Goal: Information Seeking & Learning: Find specific fact

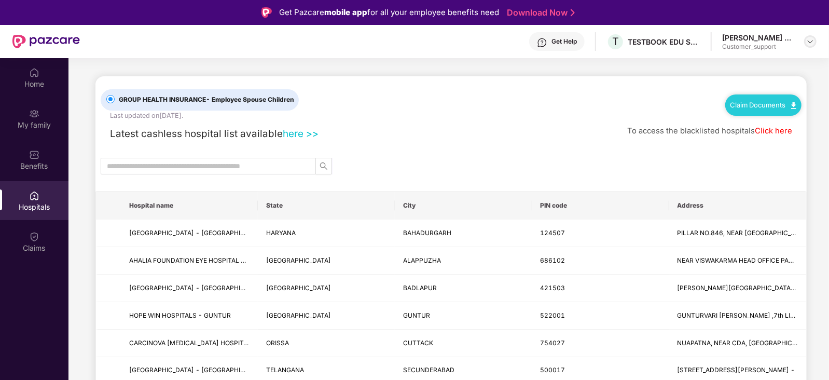
click at [813, 43] on img at bounding box center [810, 41] width 8 height 8
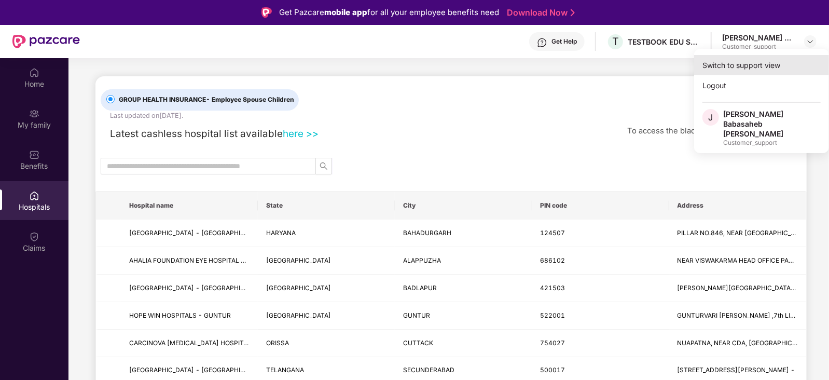
click at [776, 62] on div "Switch to support view" at bounding box center [761, 65] width 135 height 20
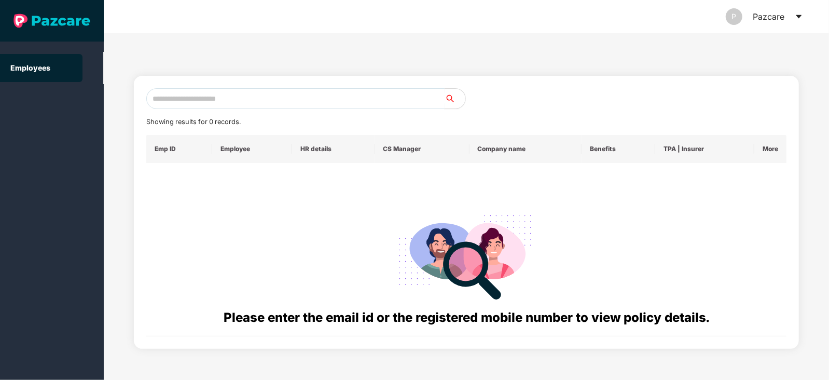
click at [368, 101] on input "text" at bounding box center [295, 98] width 298 height 21
paste input "**********"
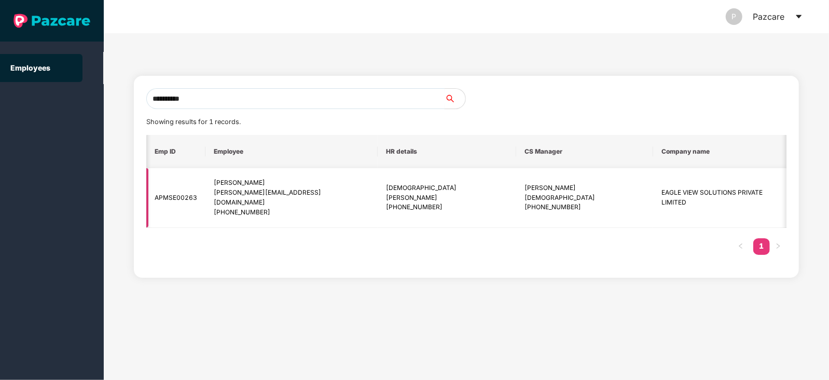
scroll to position [0, 42]
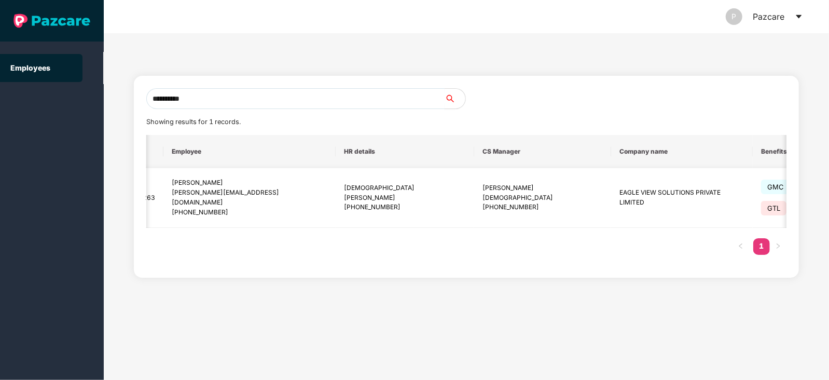
type input "**********"
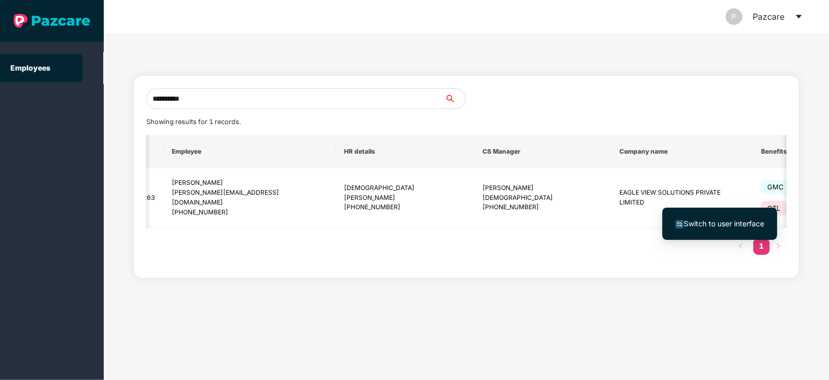
click at [727, 224] on span "Switch to user interface" at bounding box center [724, 223] width 80 height 9
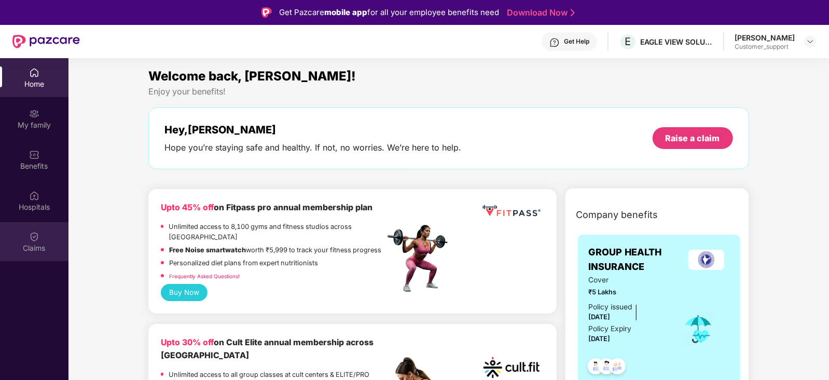
click at [34, 244] on div "Claims" at bounding box center [34, 248] width 69 height 10
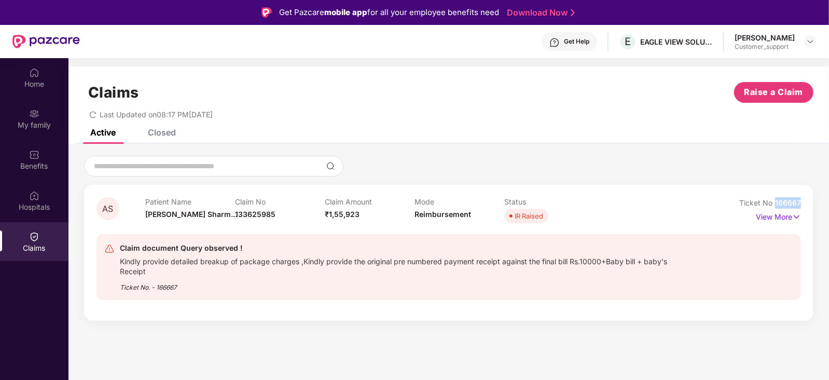
drag, startPoint x: 802, startPoint y: 200, endPoint x: 776, endPoint y: 202, distance: 26.0
click at [776, 202] on div "AS Patient Name Aashima Sharm... Claim No 133625985 Claim Amount ₹1,55,923 Mode…" at bounding box center [449, 253] width 730 height 136
copy span "166667"
click at [794, 215] on img at bounding box center [796, 216] width 9 height 11
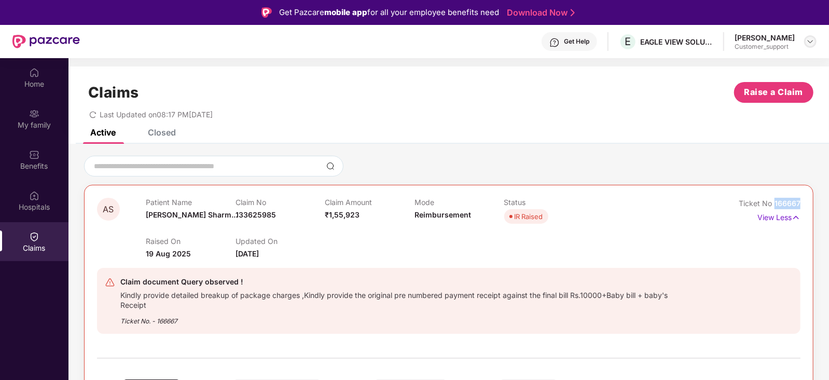
click at [812, 43] on img at bounding box center [810, 41] width 8 height 8
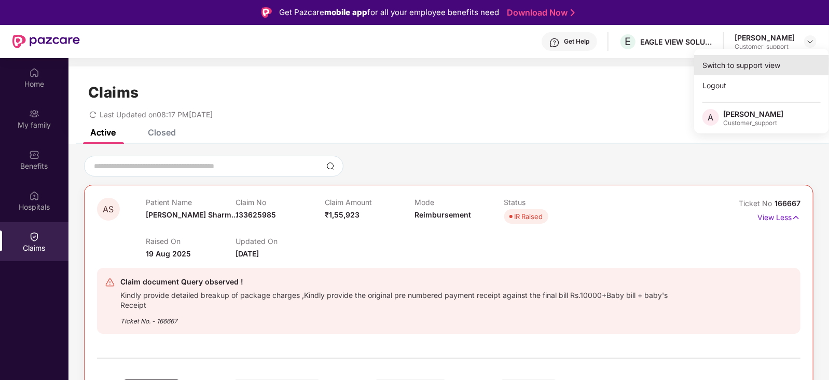
click at [780, 61] on div "Switch to support view" at bounding box center [761, 65] width 135 height 20
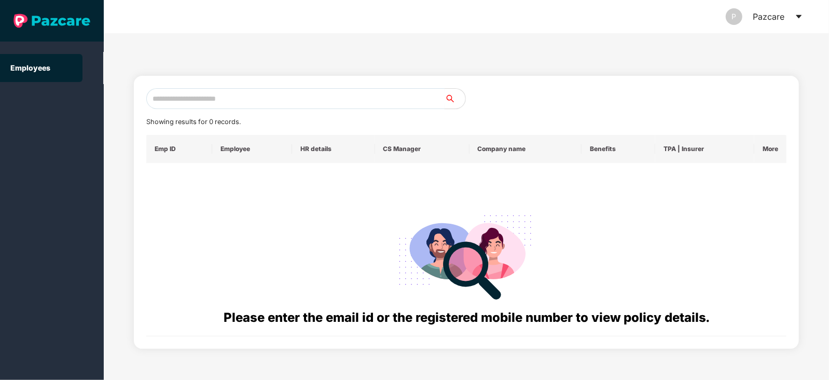
click at [297, 95] on input "text" at bounding box center [295, 98] width 298 height 21
paste input "**********"
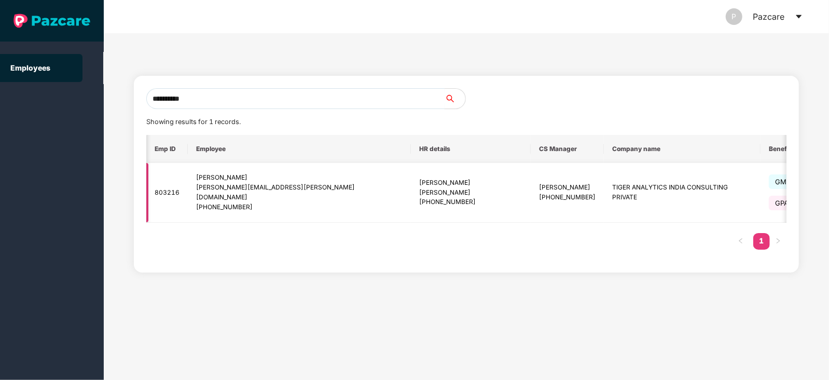
scroll to position [0, 56]
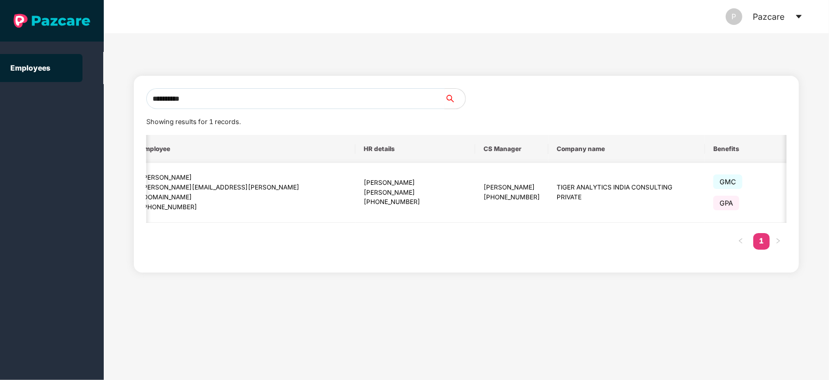
type input "**********"
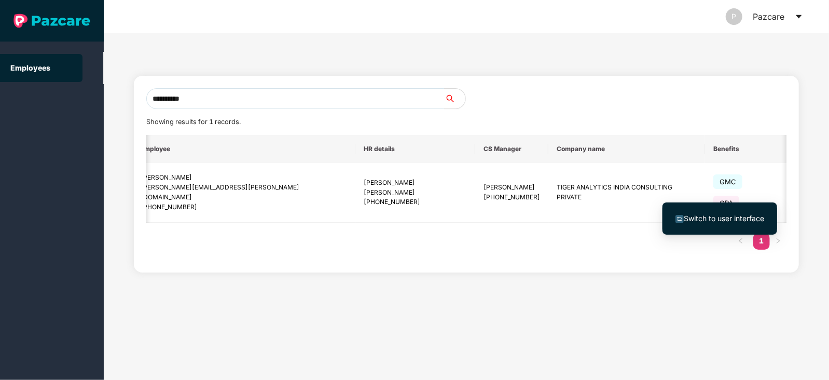
click at [736, 216] on span "Switch to user interface" at bounding box center [724, 218] width 80 height 9
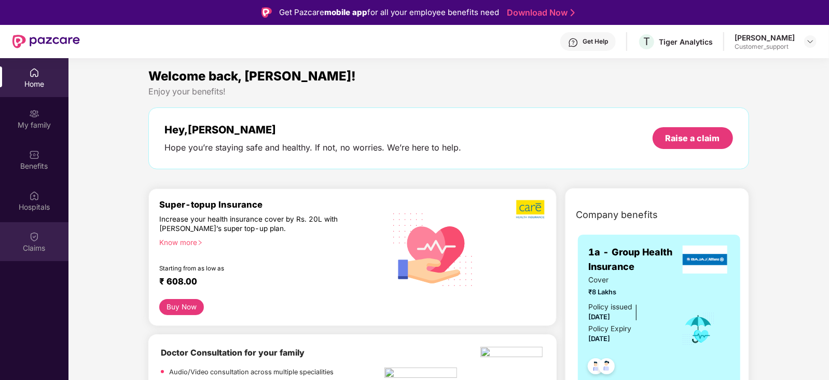
click at [31, 238] on img at bounding box center [34, 236] width 10 height 10
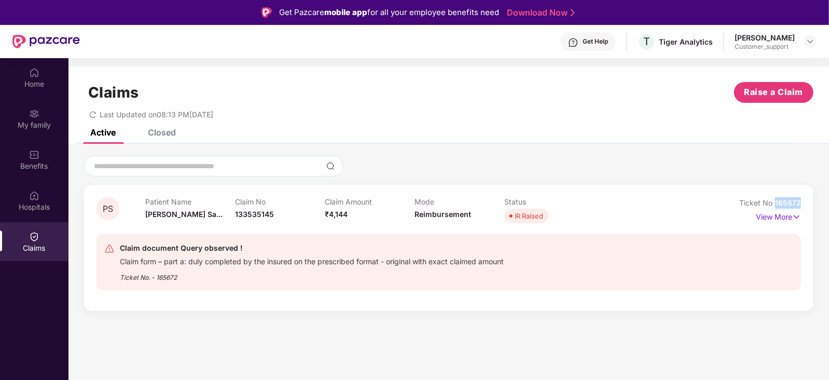
drag, startPoint x: 801, startPoint y: 203, endPoint x: 774, endPoint y: 207, distance: 27.7
click at [774, 207] on div "Ticket No 165672" at bounding box center [770, 202] width 62 height 11
copy span "165672"
click at [813, 44] on img at bounding box center [810, 41] width 8 height 8
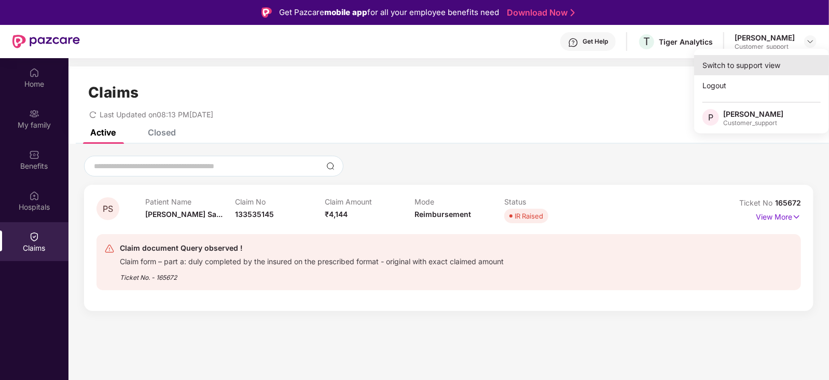
click at [778, 61] on div "Switch to support view" at bounding box center [761, 65] width 135 height 20
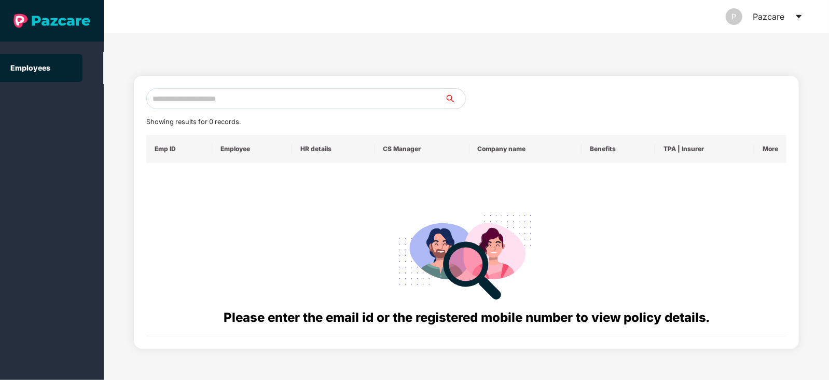
click at [350, 94] on input "text" at bounding box center [295, 98] width 298 height 21
paste input "**********"
type input "**********"
drag, startPoint x: 207, startPoint y: 94, endPoint x: 145, endPoint y: 97, distance: 61.8
click at [145, 97] on div "**********" at bounding box center [466, 212] width 665 height 273
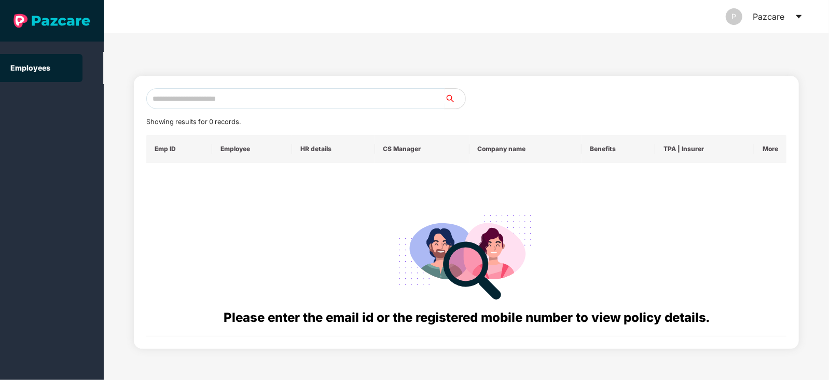
paste input "**********"
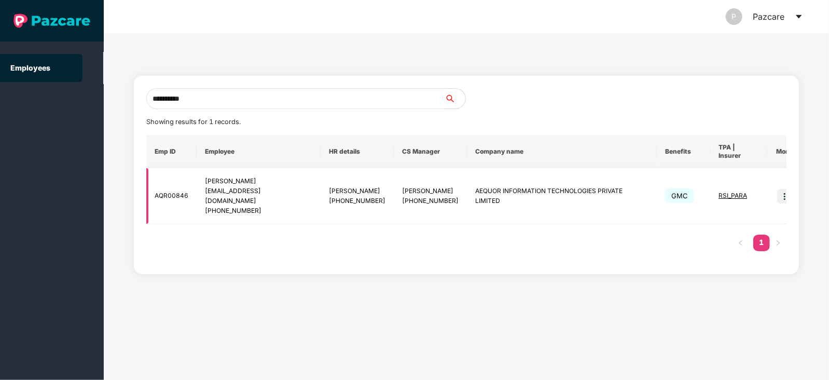
type input "**********"
click at [777, 189] on img at bounding box center [784, 196] width 15 height 15
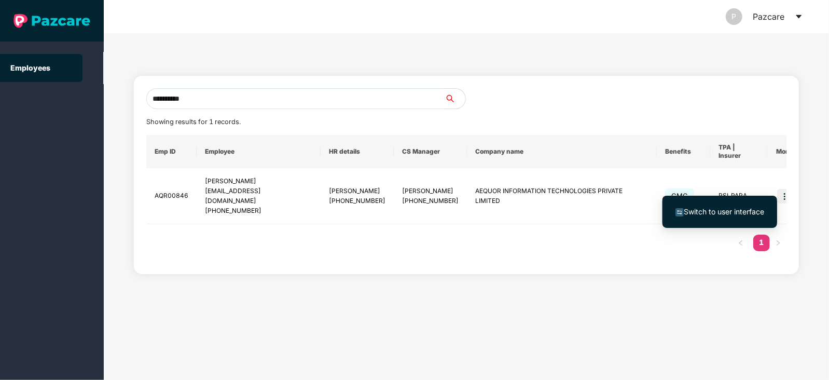
click at [745, 209] on span "Switch to user interface" at bounding box center [724, 211] width 80 height 9
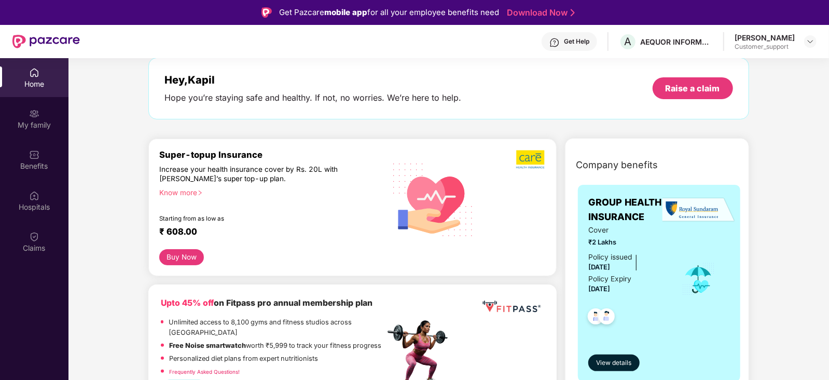
scroll to position [59, 0]
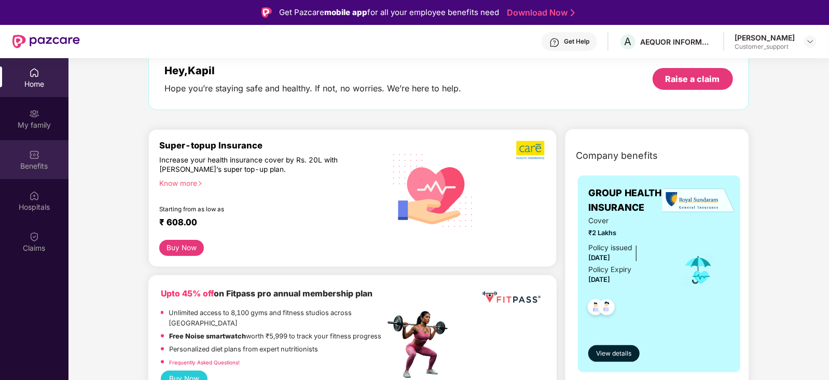
click at [29, 150] on img at bounding box center [34, 154] width 10 height 10
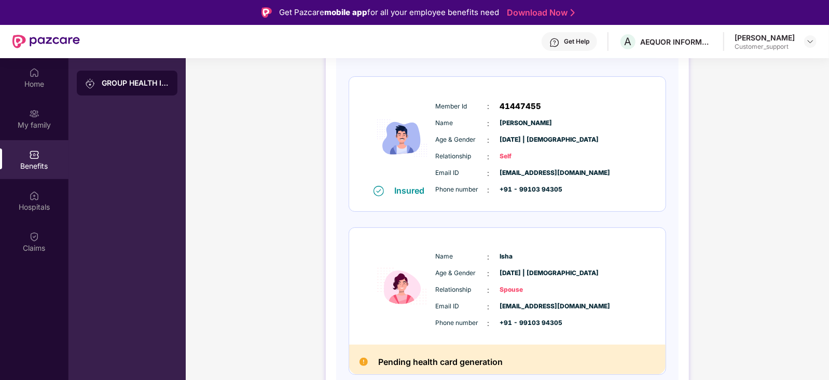
scroll to position [0, 0]
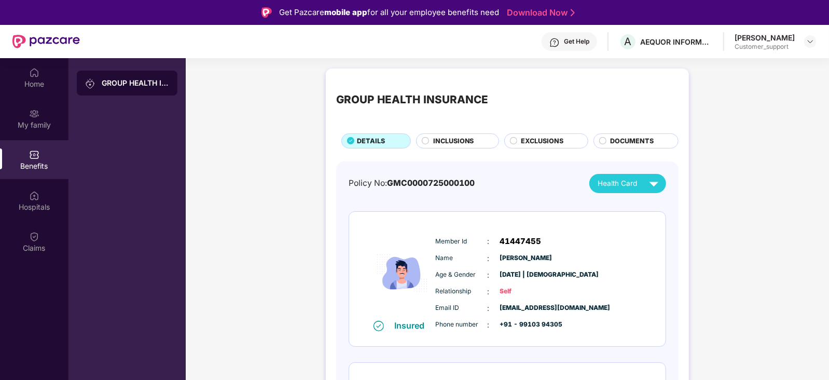
click at [446, 140] on span "INCLUSIONS" at bounding box center [453, 141] width 41 height 10
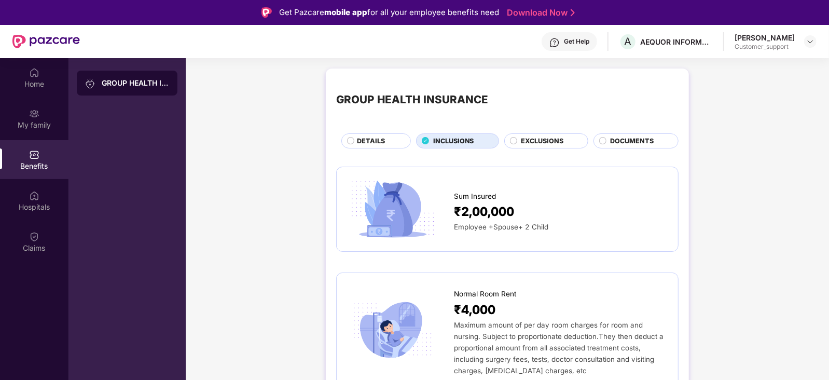
click at [393, 141] on div "DETAILS" at bounding box center [378, 142] width 53 height 12
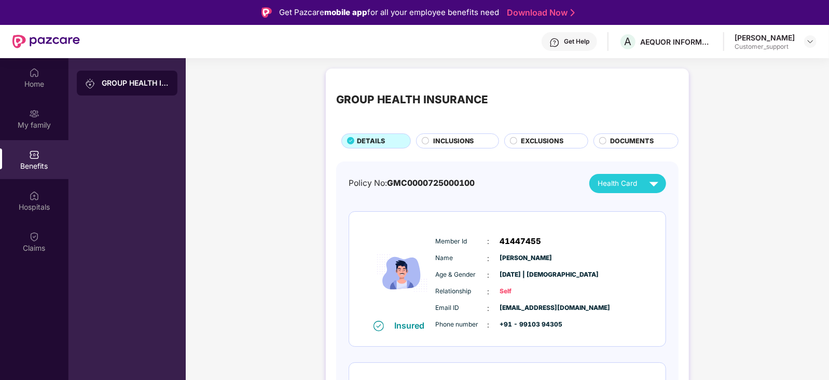
scroll to position [135, 0]
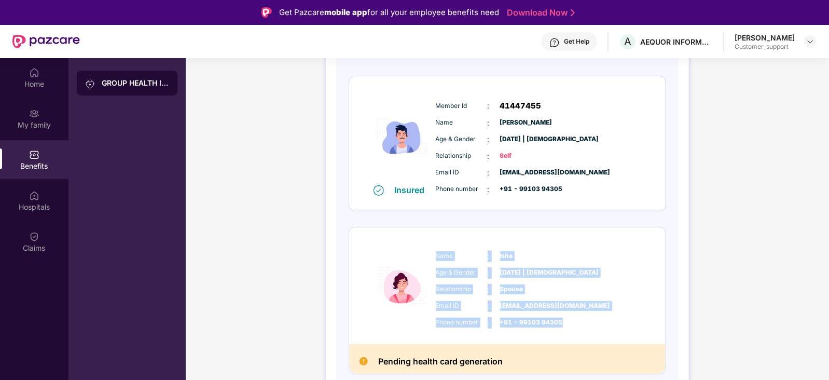
drag, startPoint x: 434, startPoint y: 250, endPoint x: 570, endPoint y: 327, distance: 156.4
click at [570, 327] on div "Name : Isha Age & Gender : 15 June 2007 | Female Relationship : Spouse Email ID…" at bounding box center [538, 289] width 211 height 88
click at [570, 327] on div "Phone number : +91 - 99103 94305" at bounding box center [539, 322] width 206 height 11
drag, startPoint x: 433, startPoint y: 255, endPoint x: 569, endPoint y: 329, distance: 154.6
click at [569, 329] on div "Name : Isha Age & Gender : 15 June 2007 | Female Relationship : Spouse Email ID…" at bounding box center [538, 289] width 211 height 88
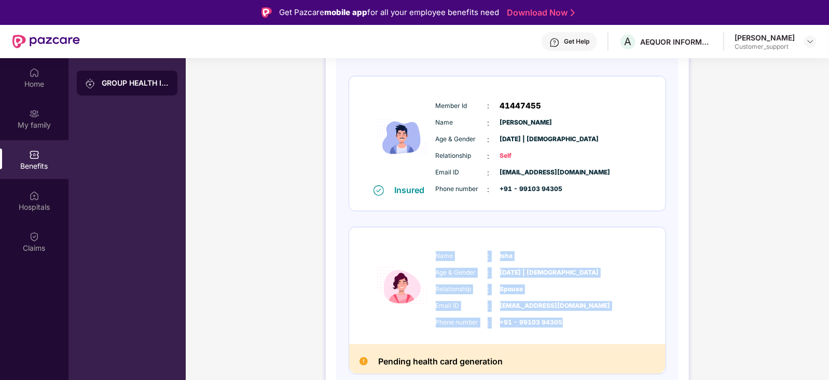
click at [569, 329] on div "Name : Isha Age & Gender : 15 June 2007 | Female Relationship : Spouse Email ID…" at bounding box center [538, 289] width 211 height 88
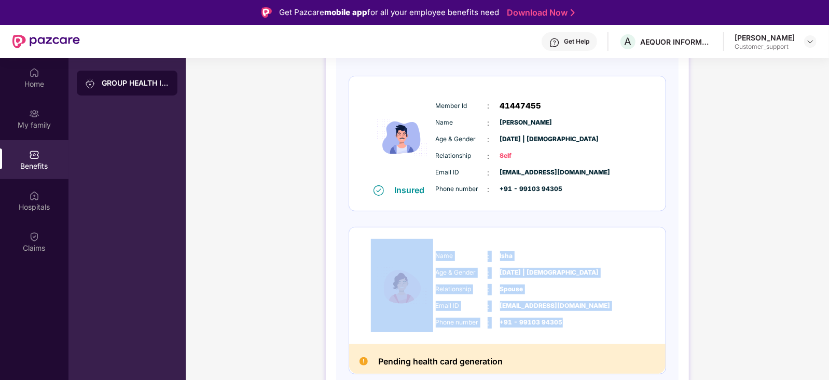
drag, startPoint x: 565, startPoint y: 322, endPoint x: 428, endPoint y: 269, distance: 146.2
click at [428, 269] on div "Name : Isha Age & Gender : 15 June 2007 | Female Relationship : Spouse Email ID…" at bounding box center [507, 285] width 317 height 117
click at [428, 269] on img at bounding box center [402, 285] width 62 height 93
click at [431, 253] on img at bounding box center [402, 285] width 62 height 93
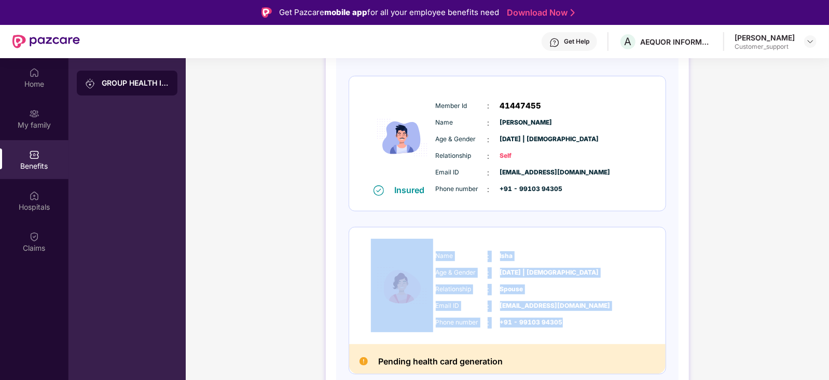
click at [431, 258] on img at bounding box center [402, 285] width 62 height 93
click at [474, 229] on div "Name : Isha Age & Gender : 15 June 2007 | Female Relationship : Spouse Email ID…" at bounding box center [507, 285] width 317 height 117
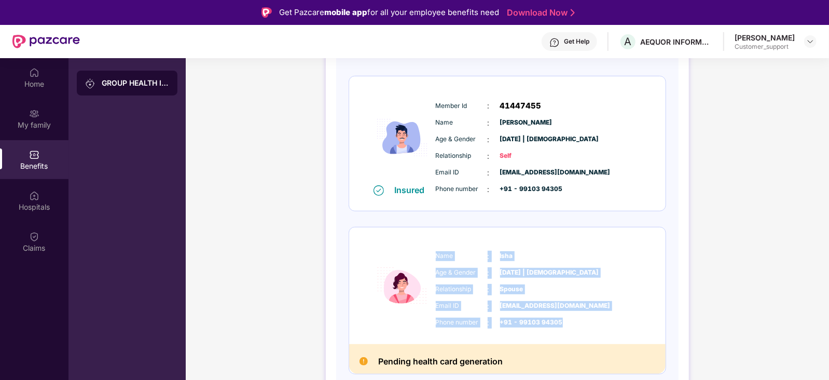
drag, startPoint x: 435, startPoint y: 255, endPoint x: 571, endPoint y: 318, distance: 150.2
click at [571, 318] on div "Name : Isha Age & Gender : 15 June 2007 | Female Relationship : Spouse Email ID…" at bounding box center [538, 289] width 211 height 88
click at [571, 318] on div "Phone number : +91 - 99103 94305" at bounding box center [539, 322] width 206 height 11
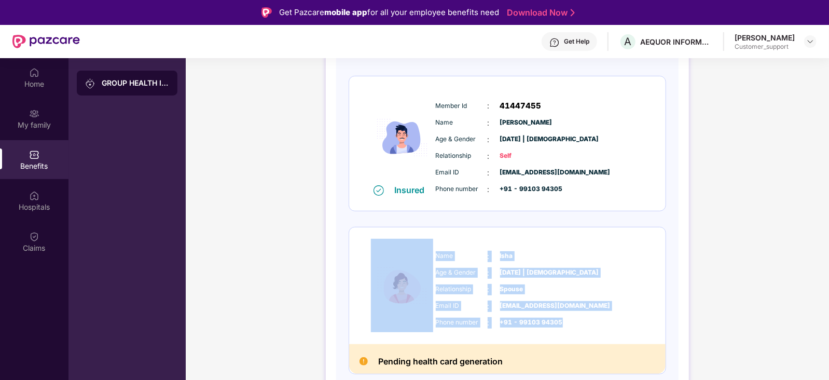
drag, startPoint x: 561, startPoint y: 321, endPoint x: 420, endPoint y: 239, distance: 163.0
click at [420, 239] on div "Name : Isha Age & Gender : 15 June 2007 | Female Relationship : Spouse Email ID…" at bounding box center [507, 285] width 317 height 117
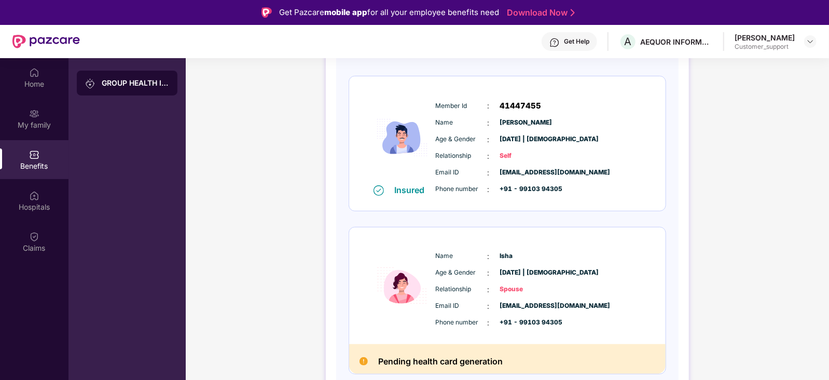
click at [572, 50] on div "Get Help" at bounding box center [570, 41] width 56 height 19
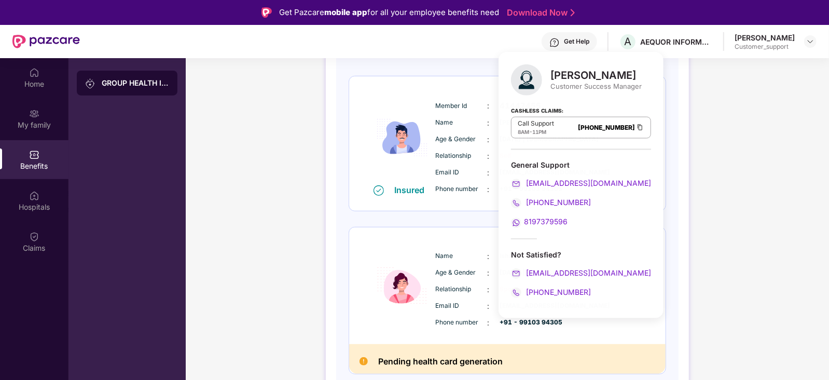
click at [453, 134] on span "Age & Gender" at bounding box center [462, 139] width 52 height 10
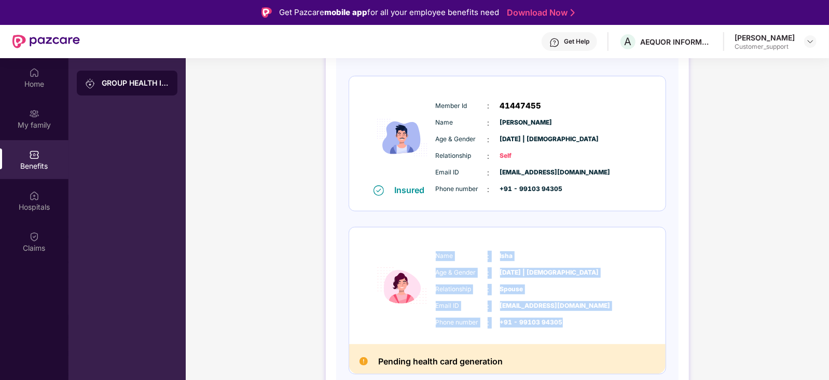
drag, startPoint x: 433, startPoint y: 253, endPoint x: 563, endPoint y: 318, distance: 145.0
click at [563, 318] on div "Name : Isha Age & Gender : 15 June 2007 | Female Relationship : Spouse Email ID…" at bounding box center [538, 289] width 211 height 88
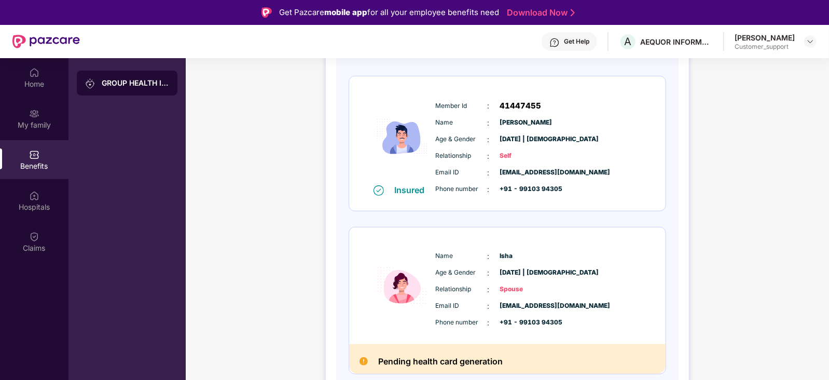
click at [249, 91] on div "GROUP HEALTH INSURANCE DETAILS INCLUSIONS EXCLUSIONS DOCUMENTS Policy No: GMC00…" at bounding box center [507, 183] width 643 height 511
click at [809, 44] on img at bounding box center [810, 41] width 8 height 8
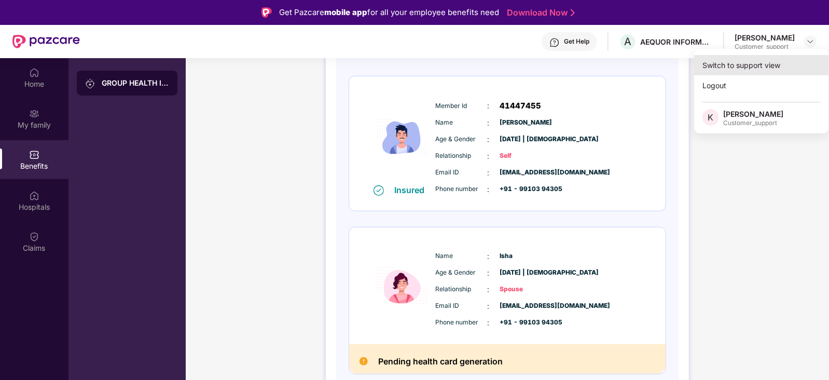
click at [763, 58] on div "Switch to support view" at bounding box center [761, 65] width 135 height 20
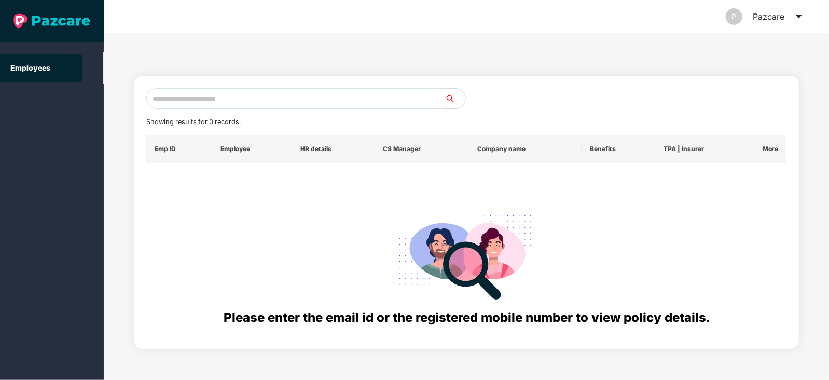
click at [367, 98] on input "text" at bounding box center [295, 98] width 298 height 21
paste input "**********"
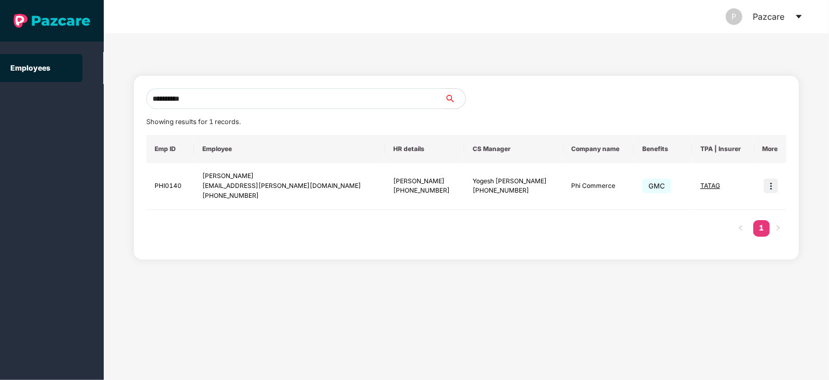
type input "**********"
click at [245, 92] on input "**********" at bounding box center [295, 98] width 298 height 21
paste input "**********"
type input "**********"
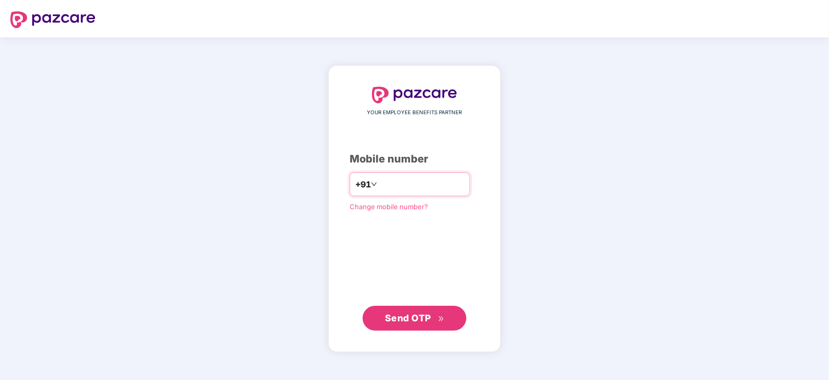
click at [392, 185] on input "number" at bounding box center [421, 184] width 85 height 17
type input "**********"
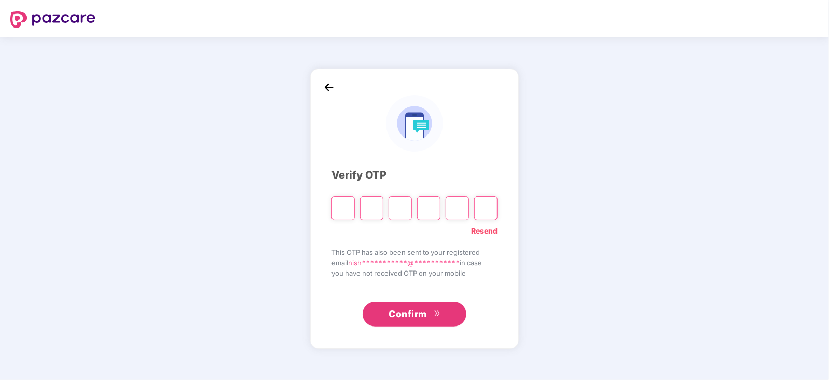
type input "*"
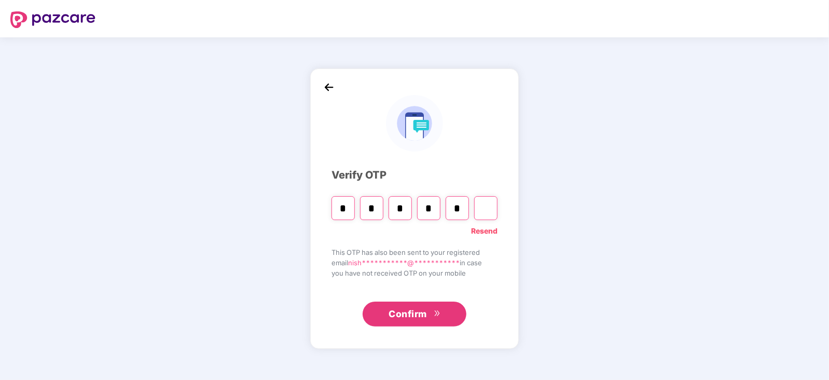
type input "*"
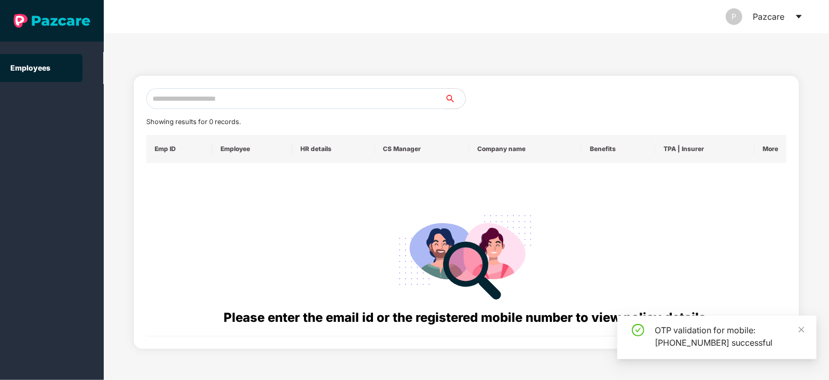
click at [317, 99] on input "text" at bounding box center [295, 98] width 298 height 21
paste input "**********"
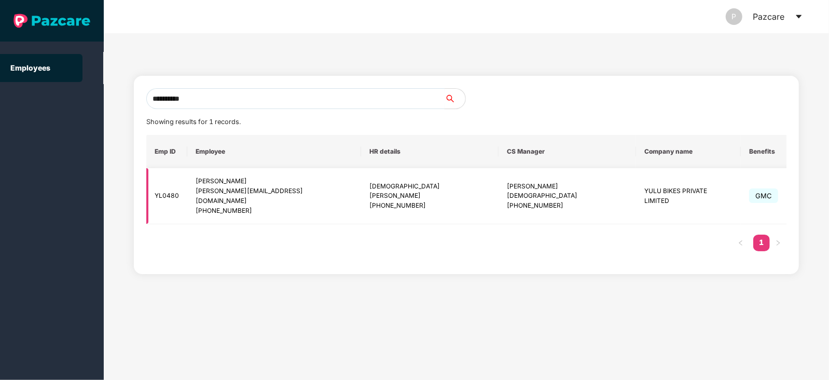
type input "**********"
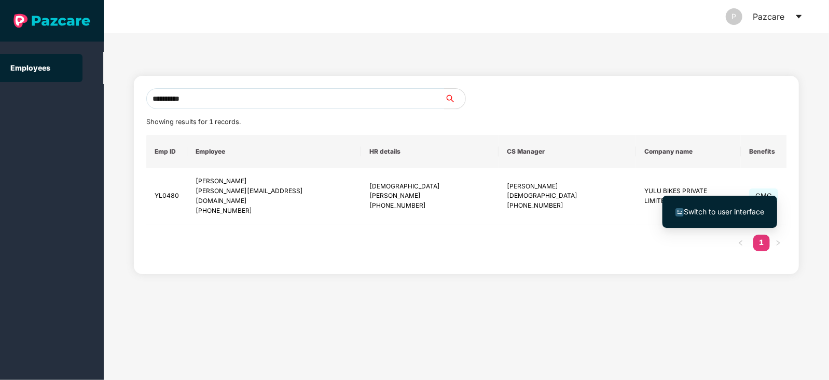
click at [733, 207] on span "Switch to user interface" at bounding box center [724, 211] width 80 height 9
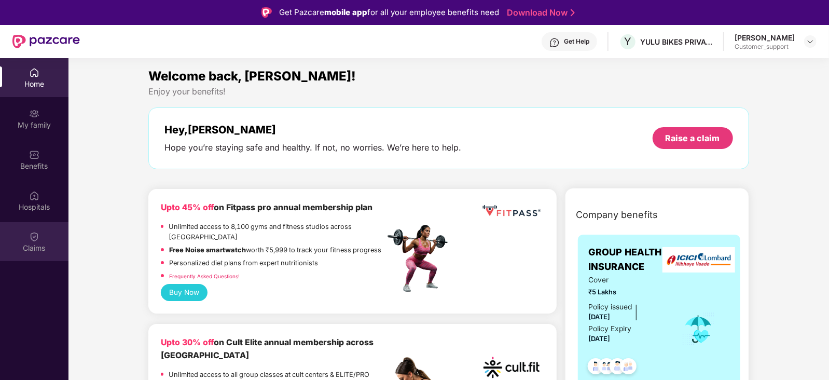
click at [47, 235] on div "Claims" at bounding box center [34, 241] width 69 height 39
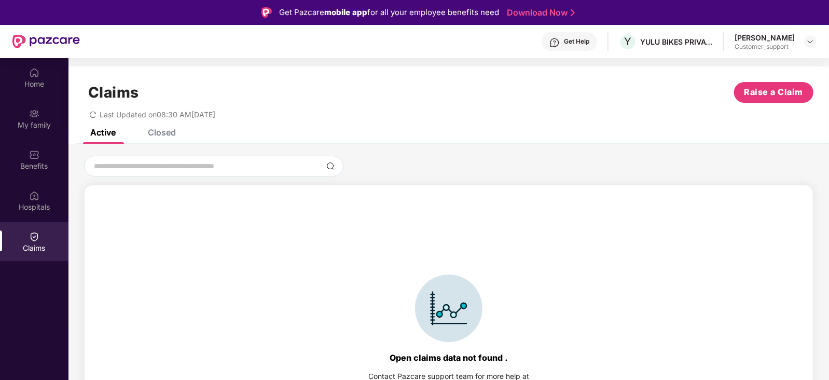
click at [163, 136] on div "Closed" at bounding box center [162, 132] width 28 height 10
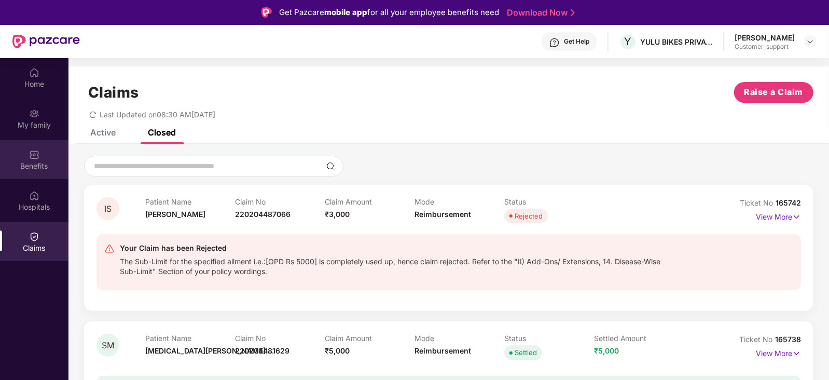
click at [48, 154] on div "Benefits" at bounding box center [34, 159] width 69 height 39
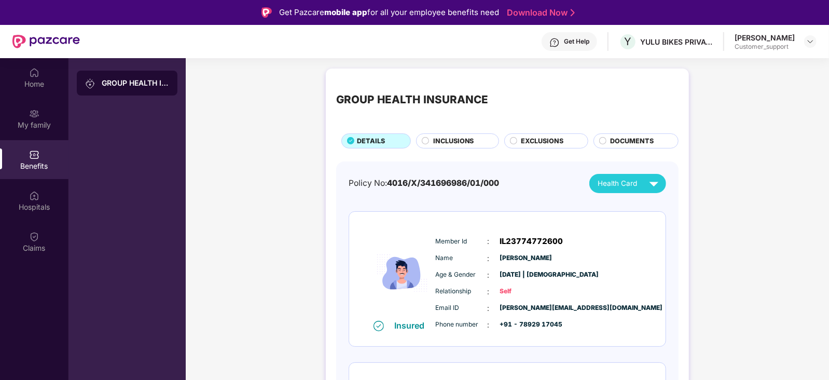
click at [448, 141] on span "INCLUSIONS" at bounding box center [453, 141] width 41 height 10
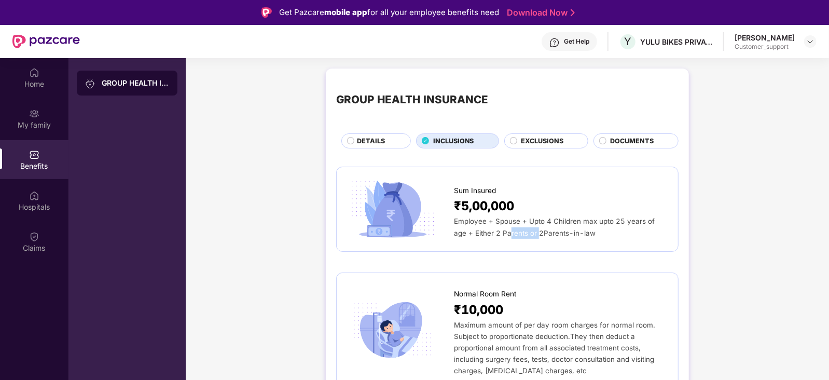
drag, startPoint x: 524, startPoint y: 235, endPoint x: 495, endPoint y: 232, distance: 29.7
click at [495, 232] on span "Employee + Spouse + Upto 4 Children max upto 25 years of age + Either 2 Parents…" at bounding box center [554, 227] width 201 height 20
click at [387, 141] on div "DETAILS" at bounding box center [378, 142] width 53 height 12
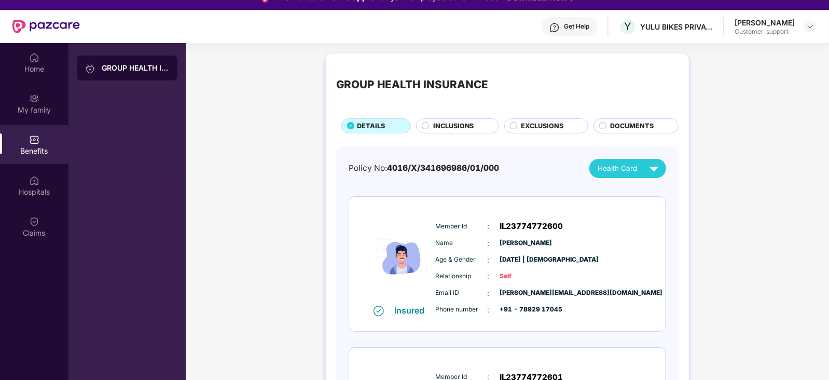
click at [454, 124] on span "INCLUSIONS" at bounding box center [453, 126] width 41 height 10
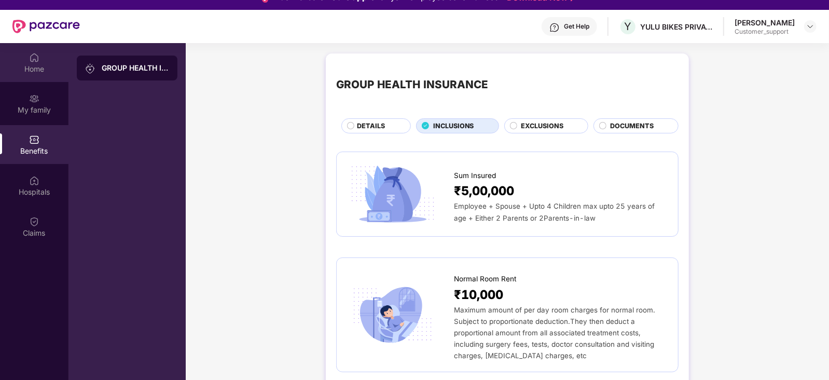
click at [42, 67] on div "Home" at bounding box center [34, 69] width 69 height 10
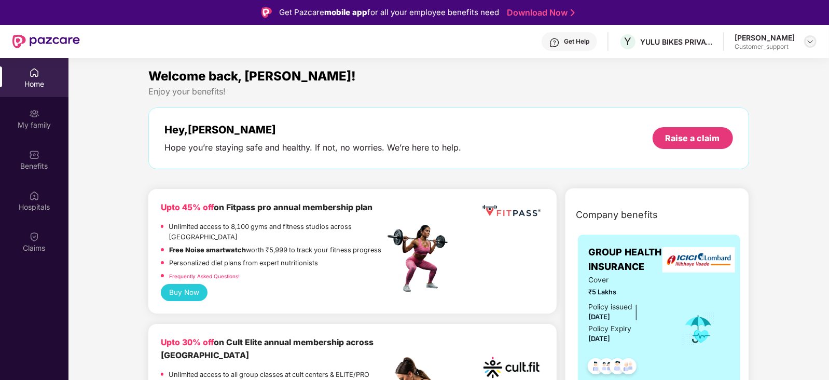
click at [810, 41] on img at bounding box center [810, 41] width 8 height 8
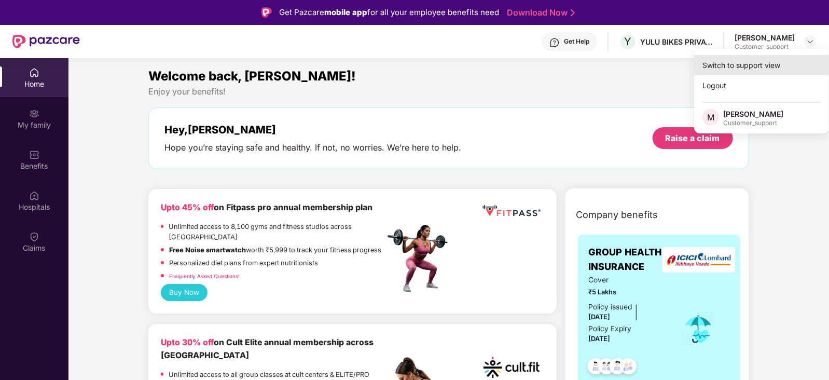
click at [770, 60] on div "Switch to support view" at bounding box center [761, 65] width 135 height 20
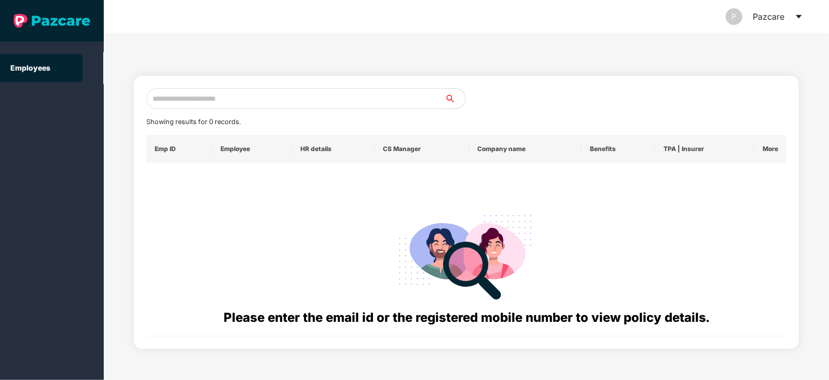
click at [383, 97] on input "text" at bounding box center [295, 98] width 298 height 21
paste input "**********"
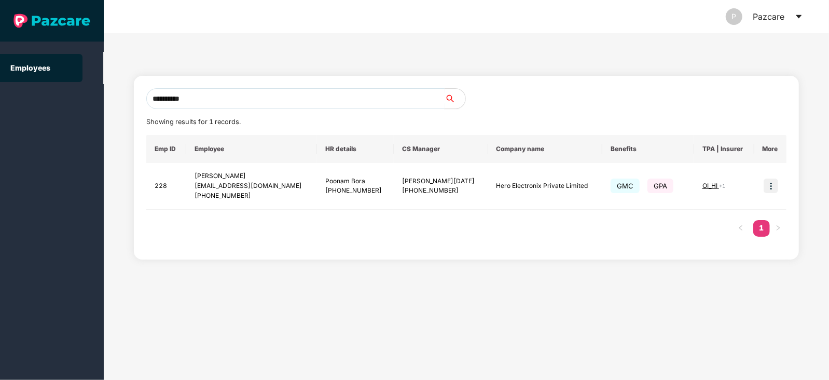
type input "**********"
click at [211, 105] on input "**********" at bounding box center [295, 98] width 298 height 21
paste input "**********"
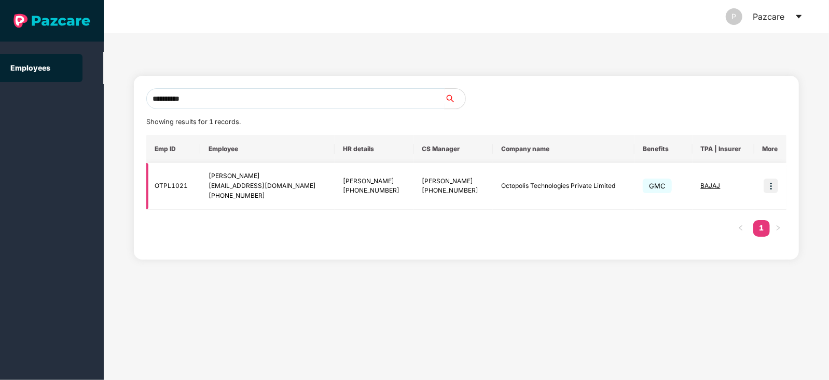
type input "**********"
click at [773, 181] on img at bounding box center [771, 186] width 15 height 15
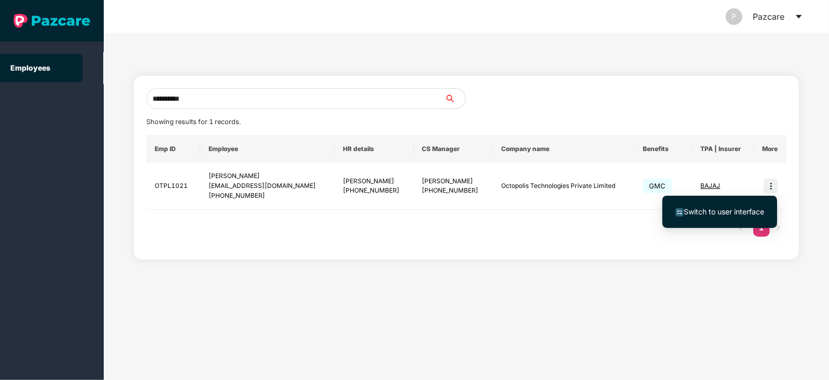
click at [721, 209] on span "Switch to user interface" at bounding box center [724, 211] width 80 height 9
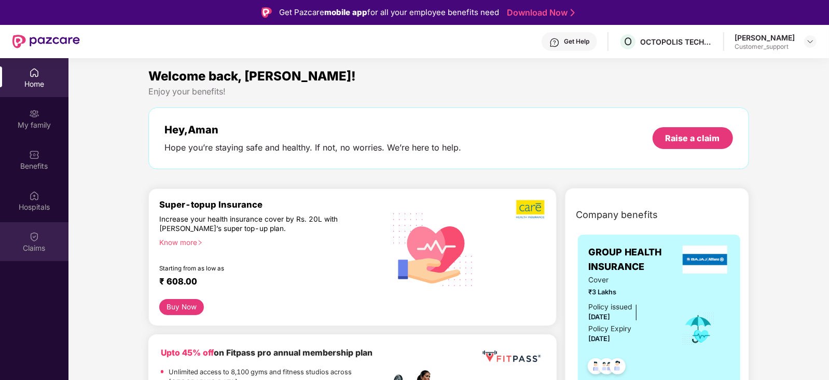
click at [28, 241] on div "Claims" at bounding box center [34, 241] width 69 height 39
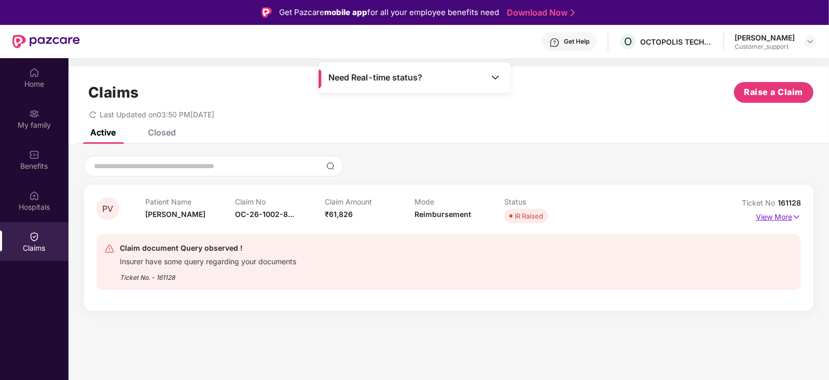
click at [768, 214] on p "View More" at bounding box center [778, 216] width 45 height 14
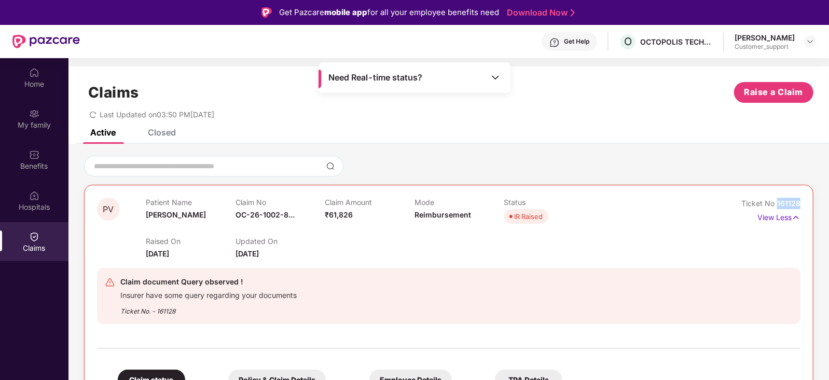
drag, startPoint x: 801, startPoint y: 201, endPoint x: 776, endPoint y: 203, distance: 25.0
copy span "161128"
click at [815, 38] on div at bounding box center [810, 41] width 12 height 12
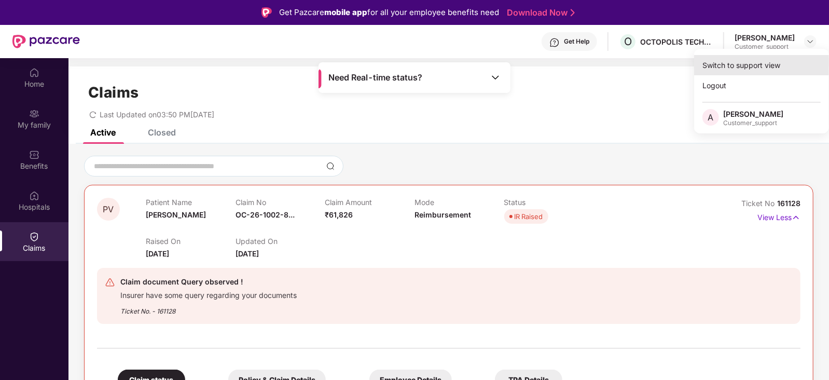
click at [777, 63] on div "Switch to support view" at bounding box center [761, 65] width 135 height 20
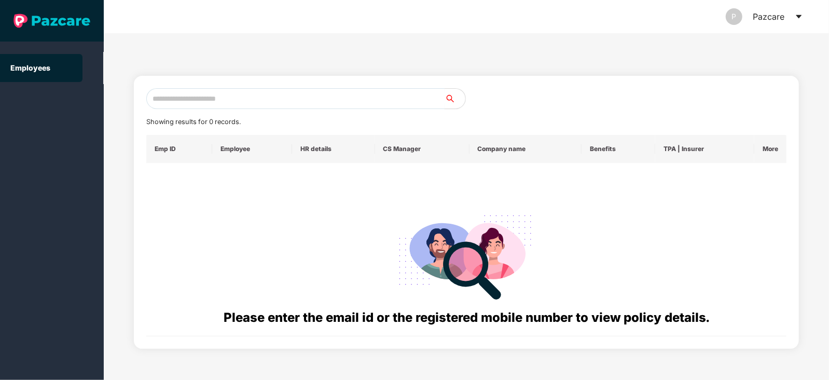
click at [325, 94] on input "text" at bounding box center [295, 98] width 298 height 21
paste input "**********"
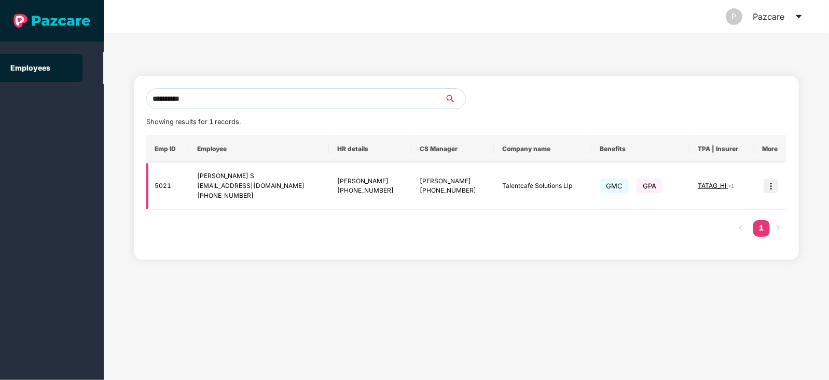
type input "**********"
click at [774, 185] on img at bounding box center [771, 186] width 15 height 15
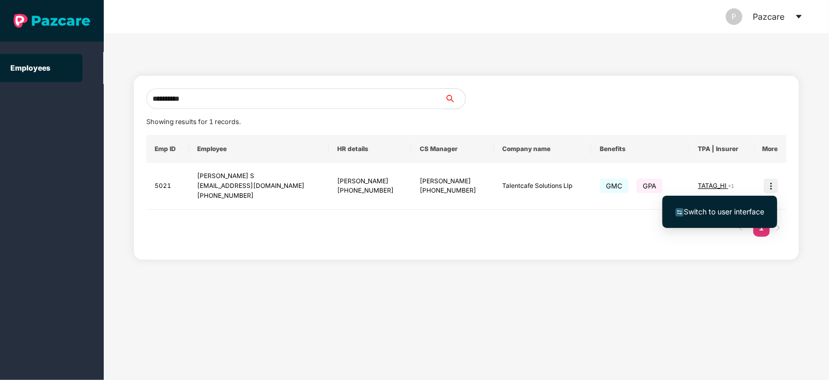
click at [735, 209] on span "Switch to user interface" at bounding box center [724, 211] width 80 height 9
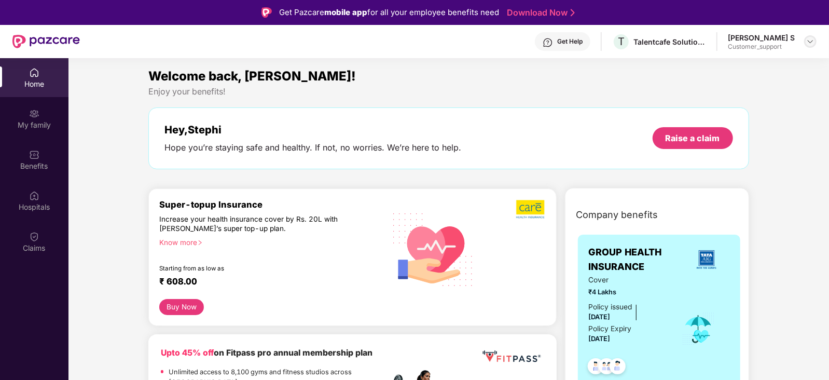
click at [810, 40] on img at bounding box center [810, 41] width 8 height 8
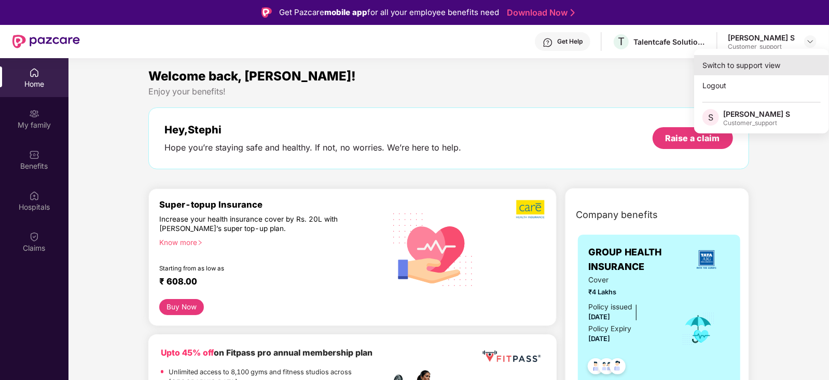
click at [779, 62] on div "Switch to support view" at bounding box center [761, 65] width 135 height 20
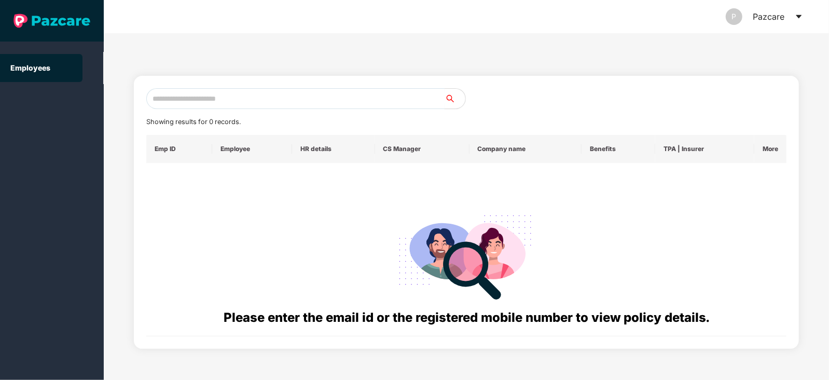
click at [372, 95] on input "text" at bounding box center [295, 98] width 298 height 21
paste input "**********"
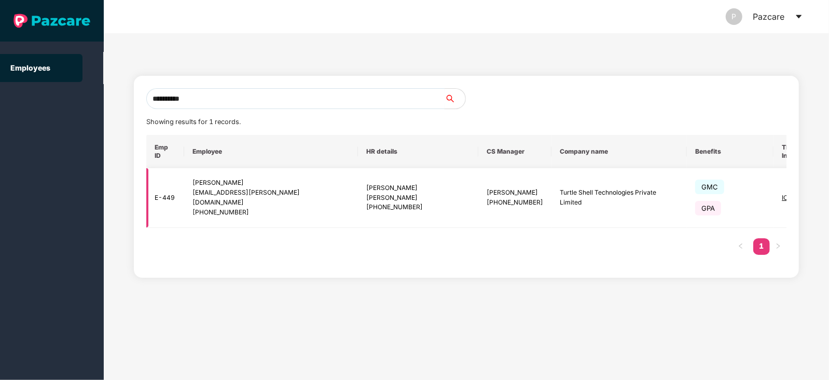
type input "**********"
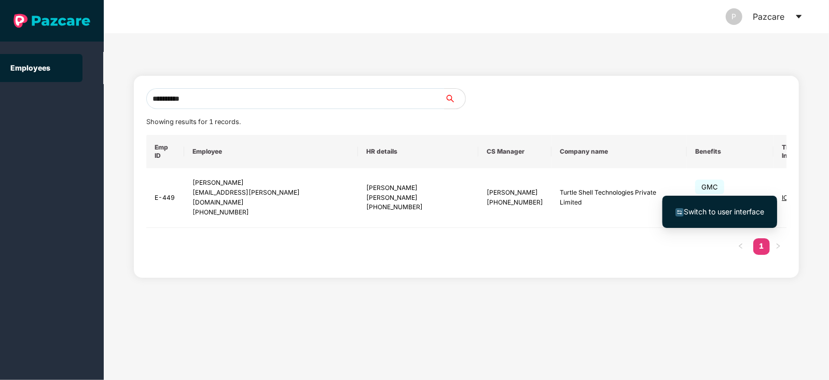
click at [724, 214] on span "Switch to user interface" at bounding box center [724, 211] width 80 height 9
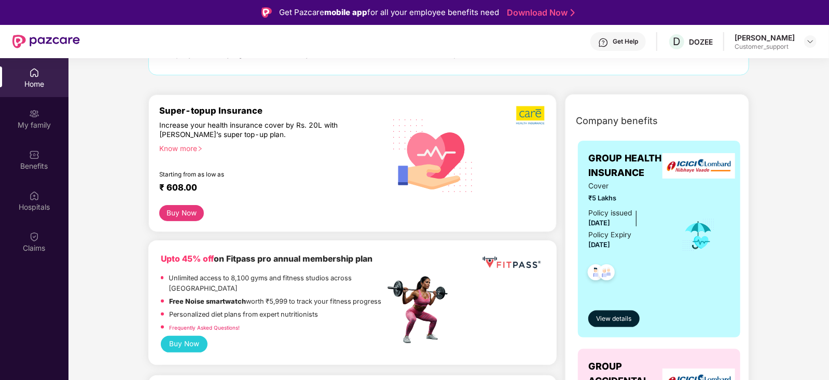
scroll to position [94, 0]
click at [39, 162] on div "Benefits" at bounding box center [34, 166] width 69 height 10
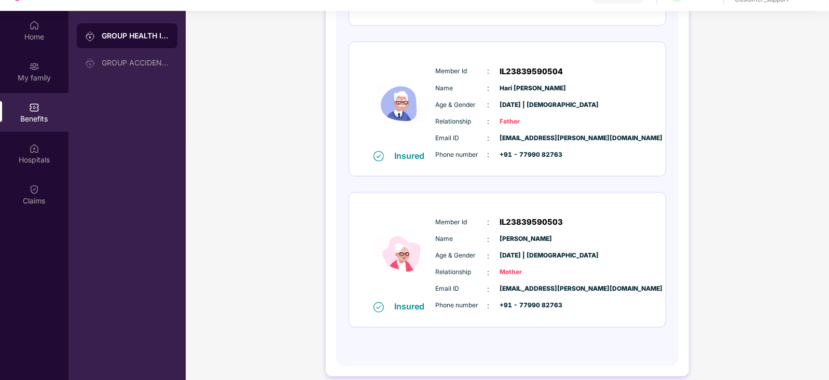
scroll to position [48, 0]
drag, startPoint x: 435, startPoint y: 69, endPoint x: 566, endPoint y: 72, distance: 130.3
click at [566, 72] on div "Member Id : IL23839590504" at bounding box center [539, 71] width 206 height 12
copy div "Member Id : IL23839590504"
drag, startPoint x: 435, startPoint y: 86, endPoint x: 580, endPoint y: 85, distance: 144.8
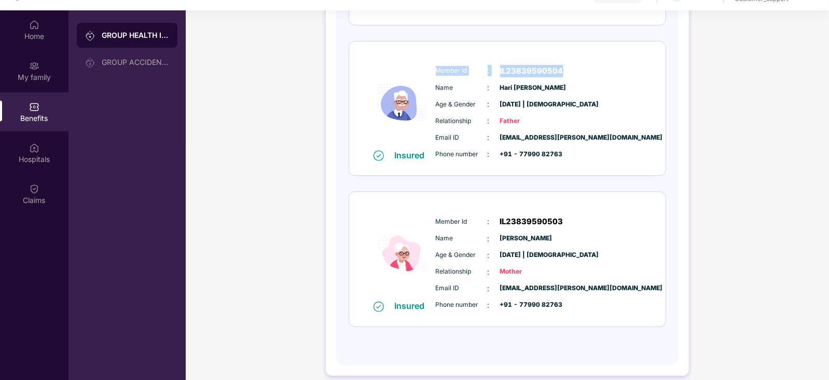
click at [580, 85] on div "Name : [PERSON_NAME]" at bounding box center [539, 87] width 206 height 11
copy div "Name : [PERSON_NAME]"
click at [494, 169] on div "Insured Member Id : IL23839590504 Name : [PERSON_NAME] Age & Gender : [DATE] | …" at bounding box center [507, 109] width 317 height 134
drag, startPoint x: 435, startPoint y: 137, endPoint x: 588, endPoint y: 138, distance: 153.1
click at [588, 138] on div "Email ID : [EMAIL_ADDRESS][PERSON_NAME][DOMAIN_NAME]" at bounding box center [539, 137] width 206 height 11
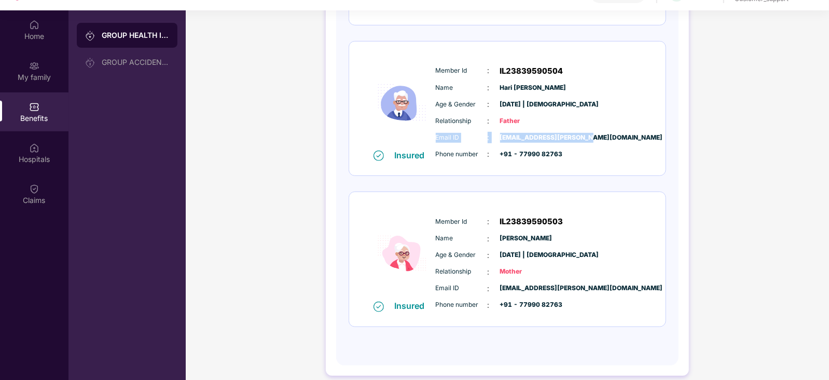
copy div "Email ID : [EMAIL_ADDRESS][PERSON_NAME][DOMAIN_NAME]"
drag, startPoint x: 433, startPoint y: 154, endPoint x: 569, endPoint y: 153, distance: 136.5
click at [569, 153] on div "Email ID : [EMAIL_ADDRESS][PERSON_NAME][DOMAIN_NAME] Phone number : +91 - 77990…" at bounding box center [538, 146] width 211 height 28
copy div "Phone number : +91 - 77990 82763"
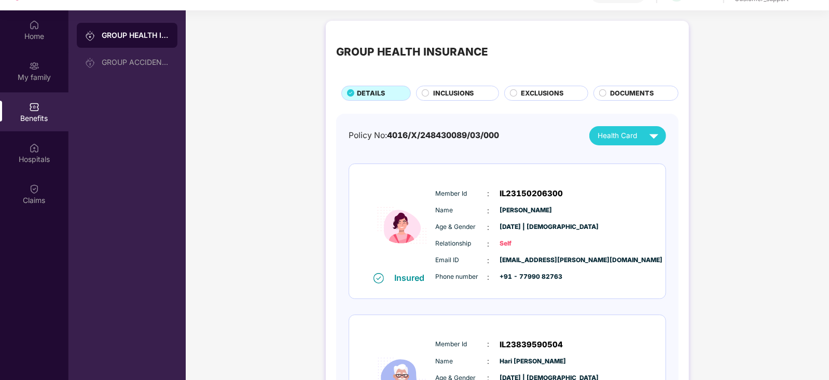
scroll to position [0, 0]
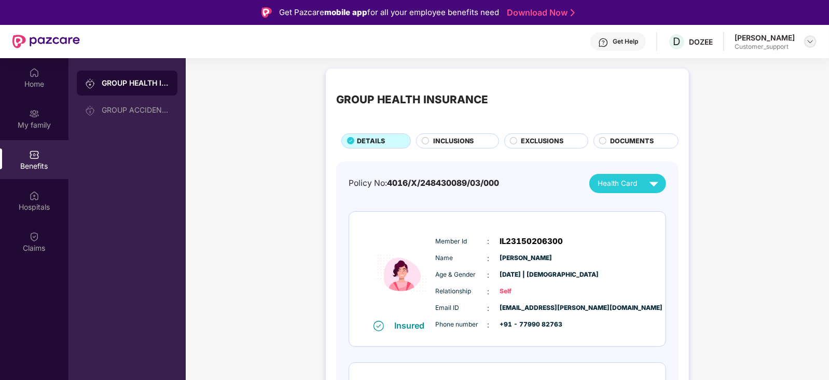
click at [812, 43] on img at bounding box center [810, 41] width 8 height 8
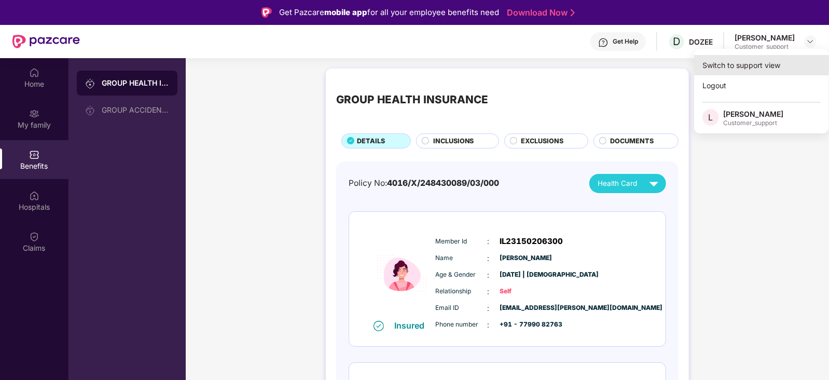
click at [763, 66] on div "Switch to support view" at bounding box center [761, 65] width 135 height 20
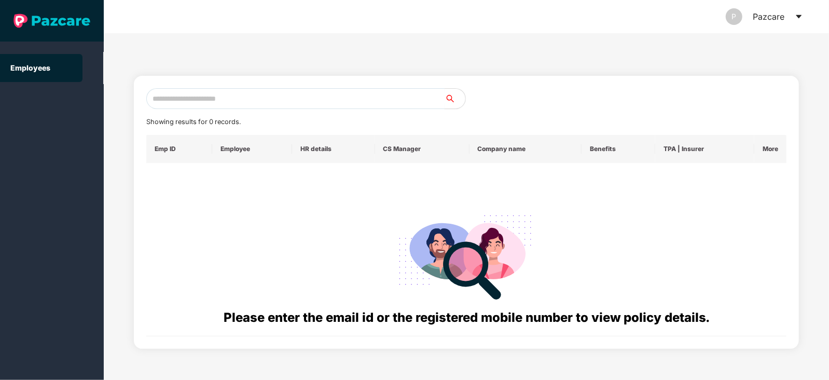
click at [289, 103] on input "text" at bounding box center [295, 98] width 298 height 21
paste input "**********"
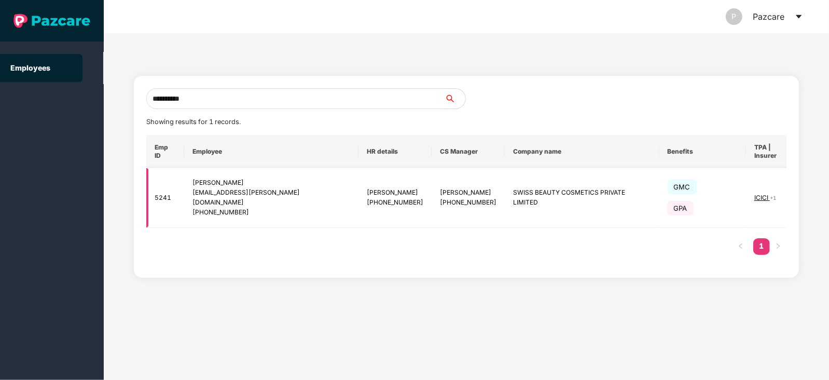
type input "**********"
click at [815, 190] on img at bounding box center [822, 197] width 15 height 15
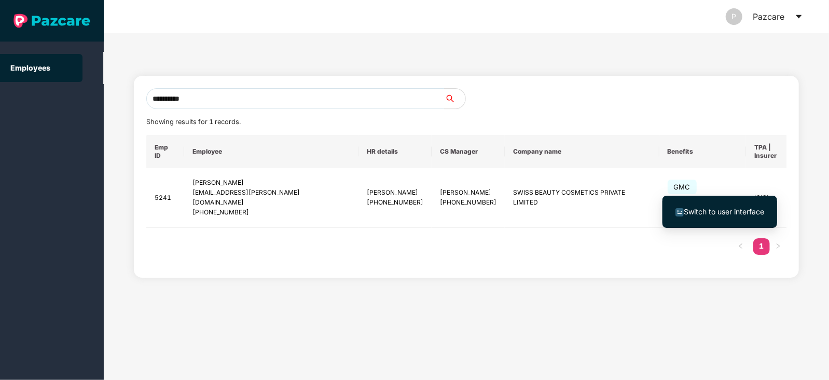
click at [736, 208] on span "Switch to user interface" at bounding box center [724, 211] width 80 height 9
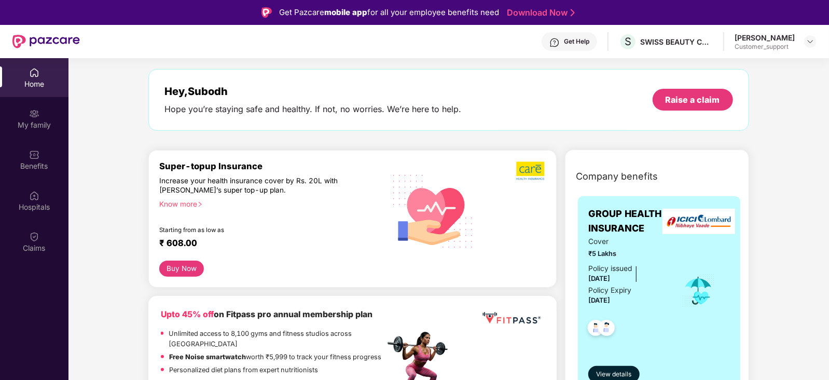
scroll to position [39, 0]
click at [35, 173] on div "Benefits" at bounding box center [34, 159] width 69 height 39
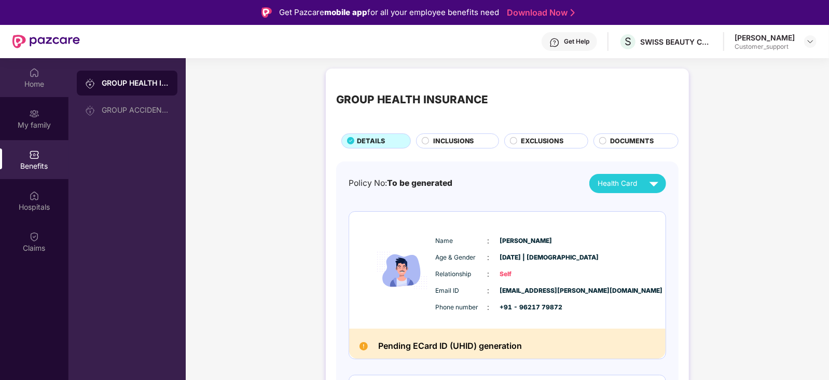
click at [43, 91] on div "Home" at bounding box center [34, 77] width 69 height 39
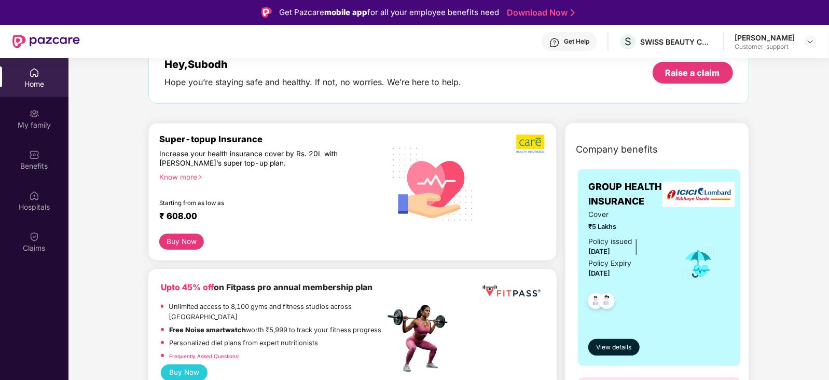
scroll to position [64, 0]
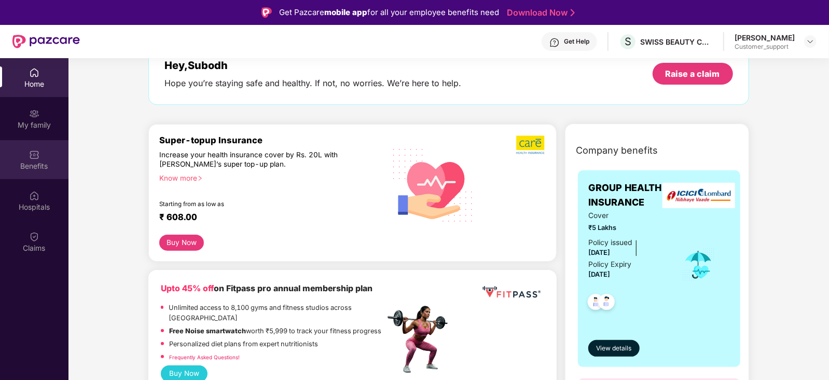
click at [36, 152] on img at bounding box center [34, 154] width 10 height 10
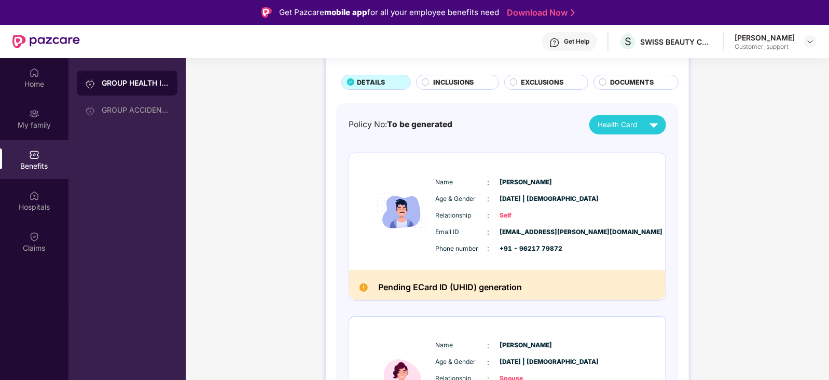
scroll to position [0, 0]
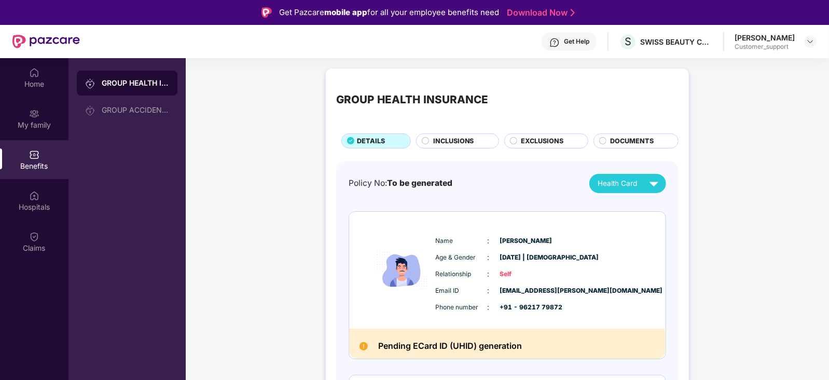
click at [573, 46] on div "Get Help" at bounding box center [570, 41] width 56 height 19
